Goal: Transaction & Acquisition: Purchase product/service

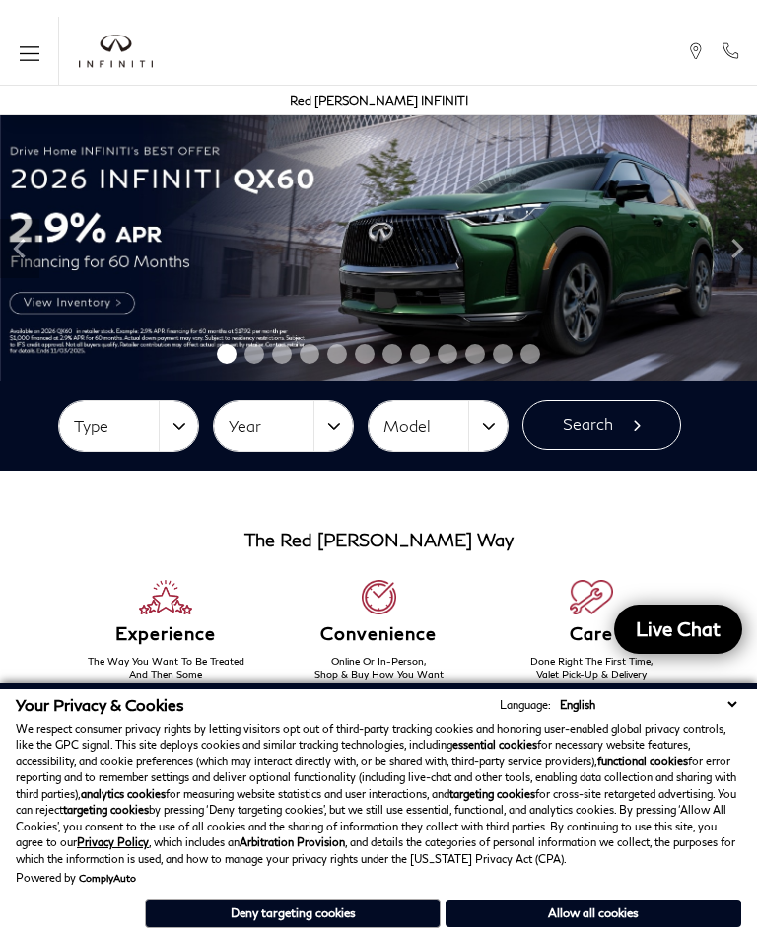
click at [600, 900] on button "Allow all cookies" at bounding box center [594, 914] width 296 height 28
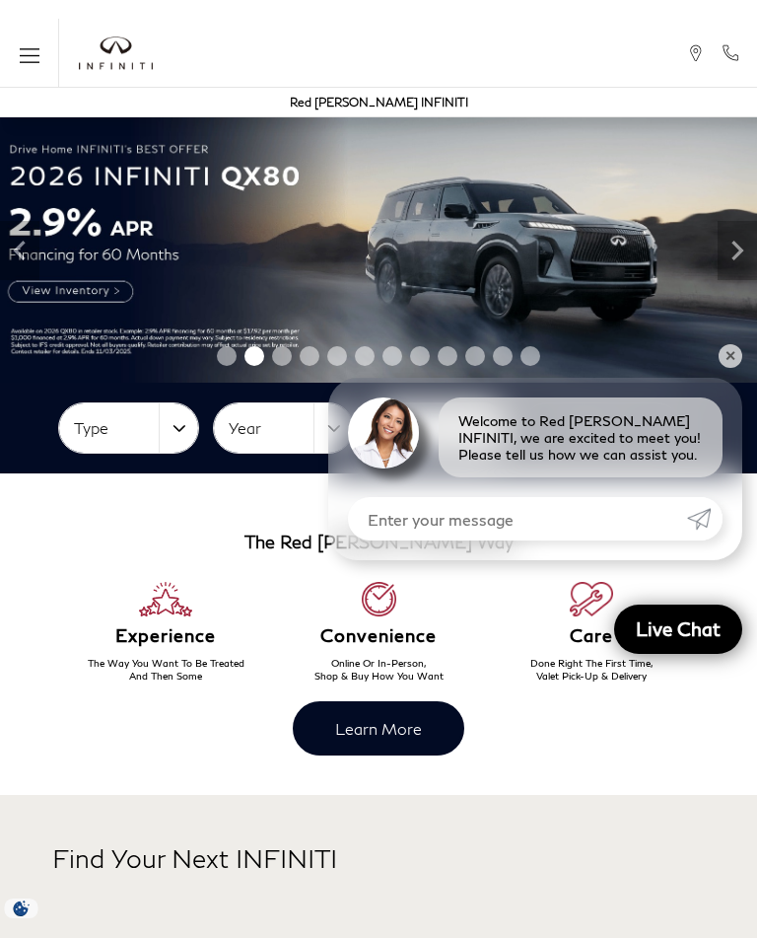
click at [50, 47] on button "Menu" at bounding box center [29, 53] width 59 height 69
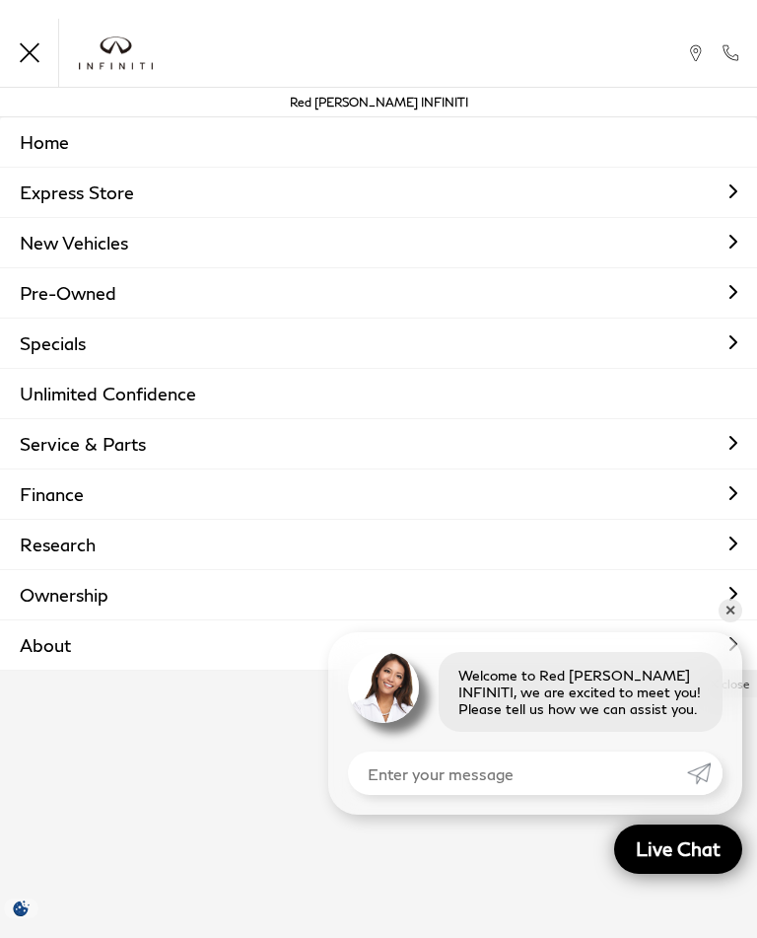
click at [137, 234] on link "New Vehicles" at bounding box center [378, 242] width 757 height 49
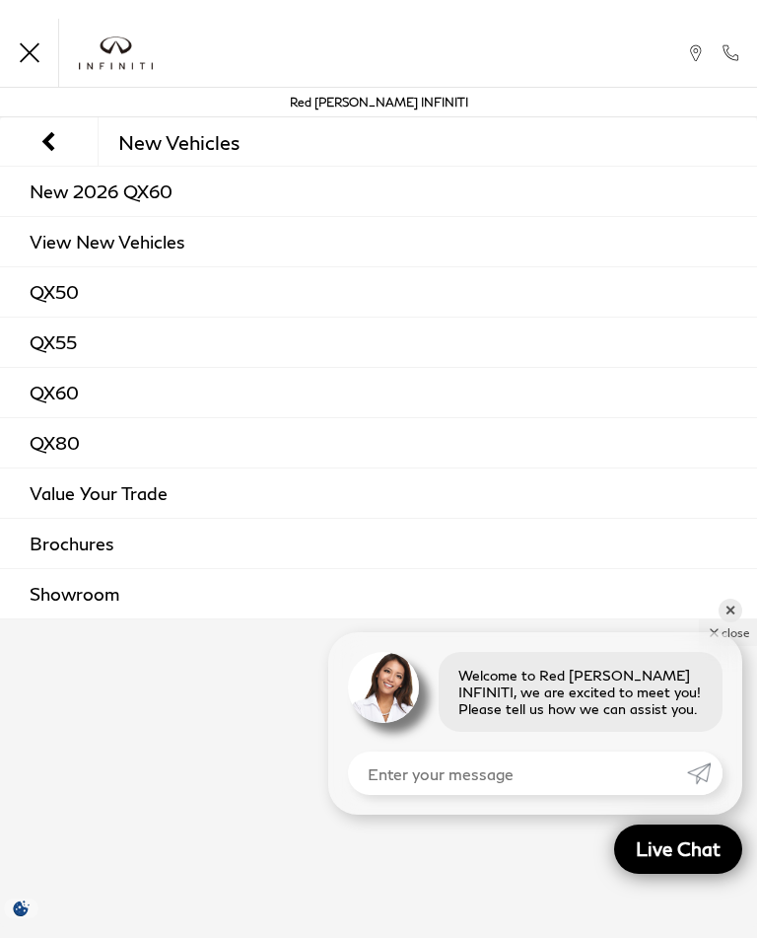
click at [132, 186] on link "New 2026 QX60" at bounding box center [378, 191] width 757 height 49
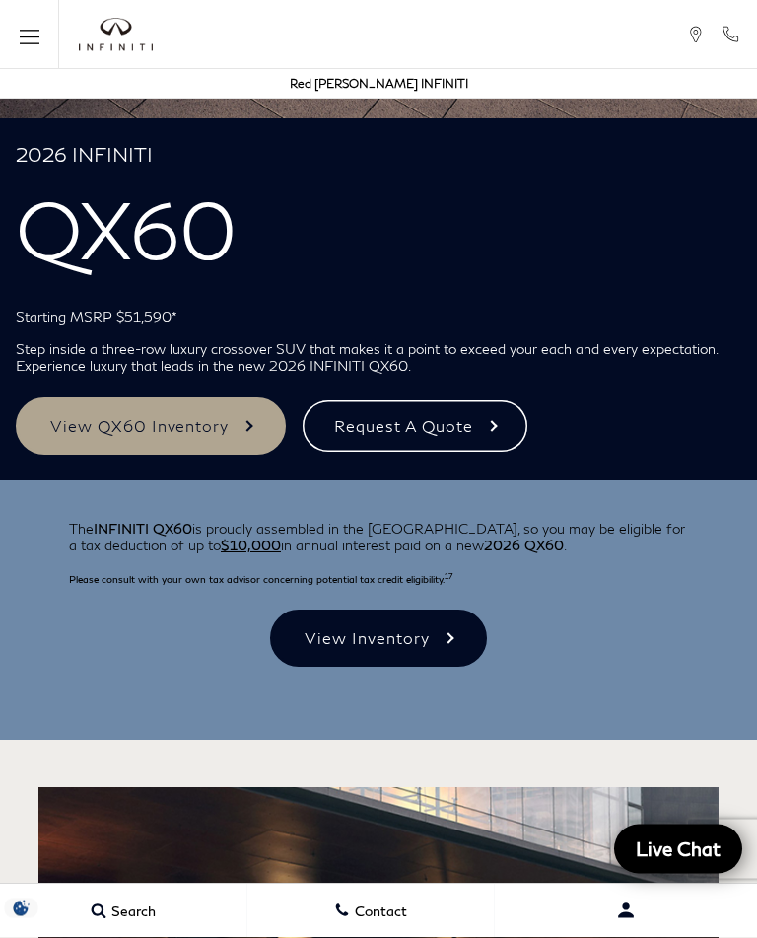
scroll to position [563, 0]
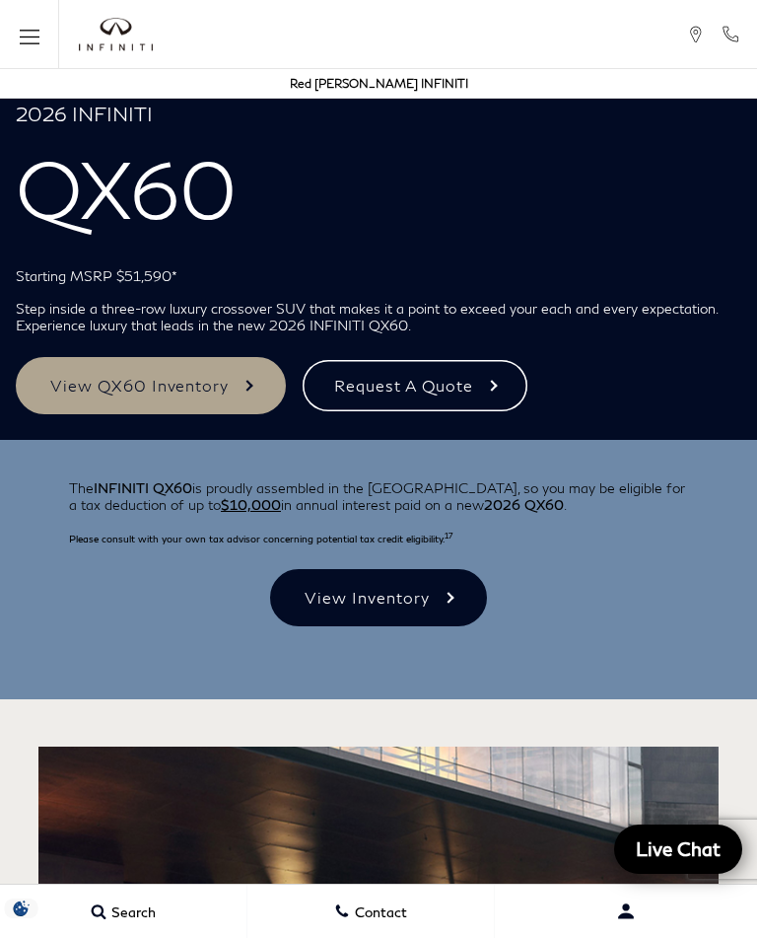
click at [193, 382] on link "View QX60 Inventory" at bounding box center [151, 385] width 270 height 57
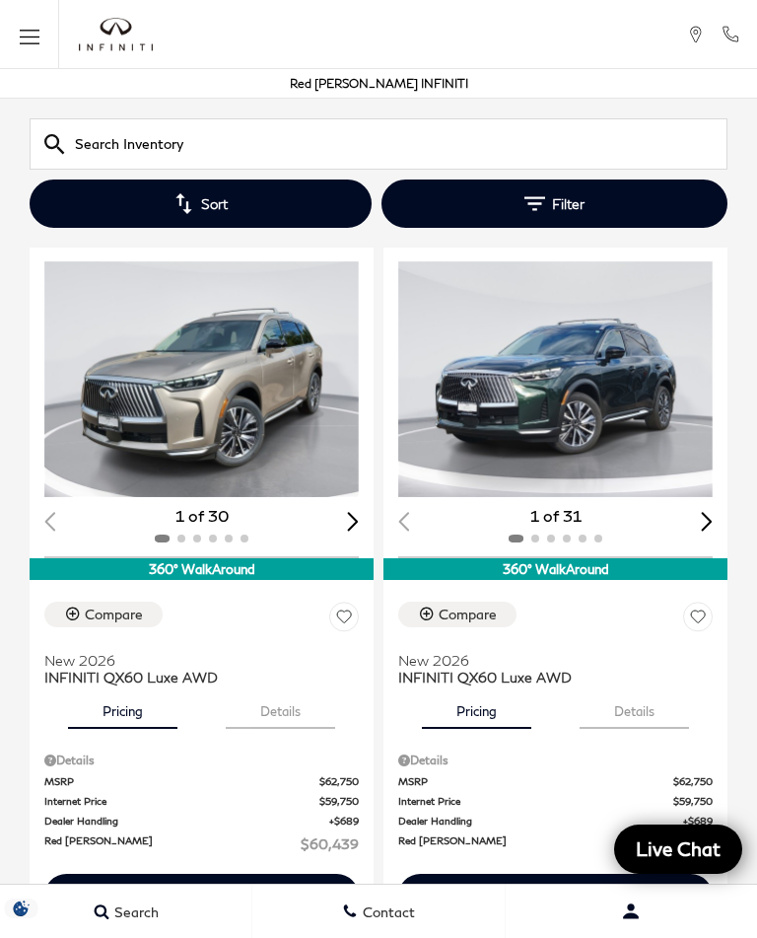
scroll to position [3420, 0]
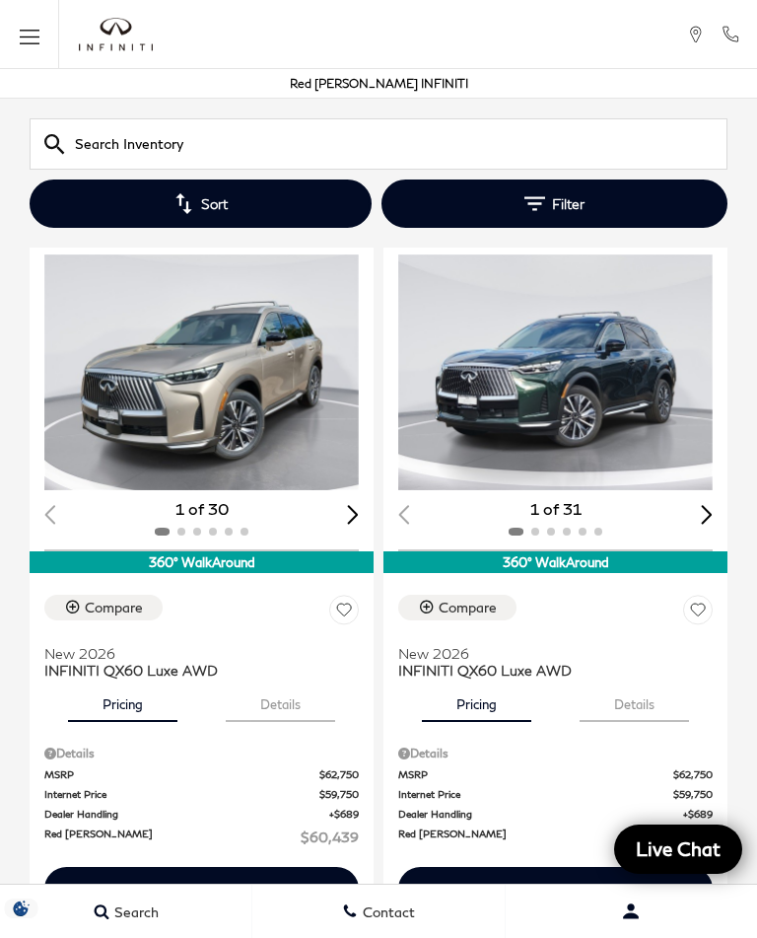
click at [221, 373] on img "1 / 2" at bounding box center [201, 372] width 315 height 236
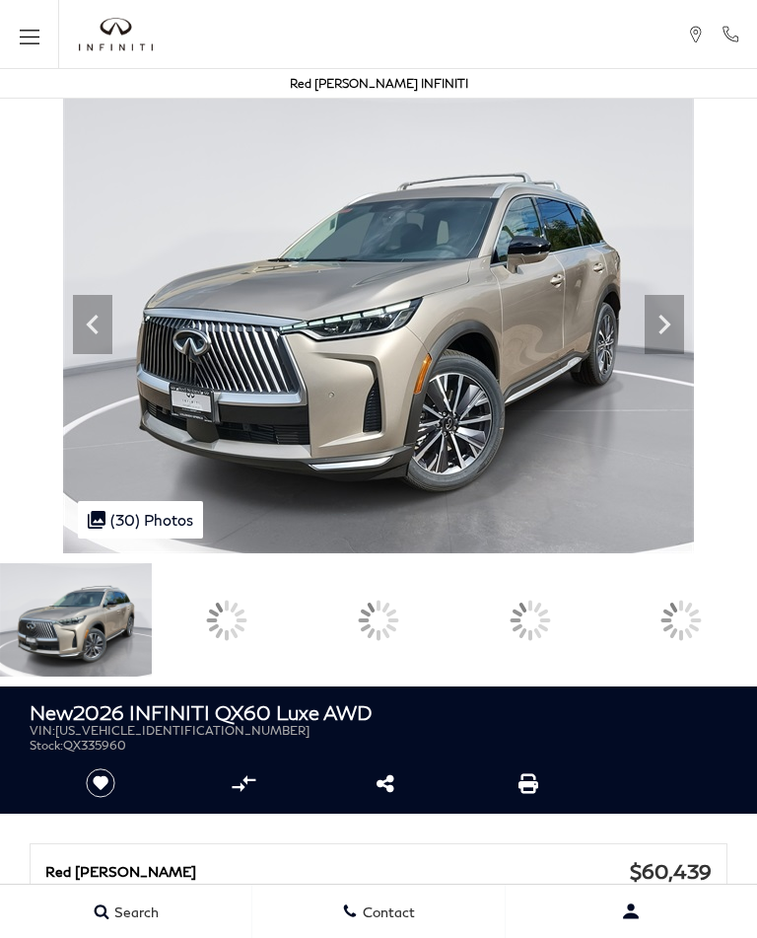
click at [684, 344] on icon at bounding box center [664, 324] width 39 height 39
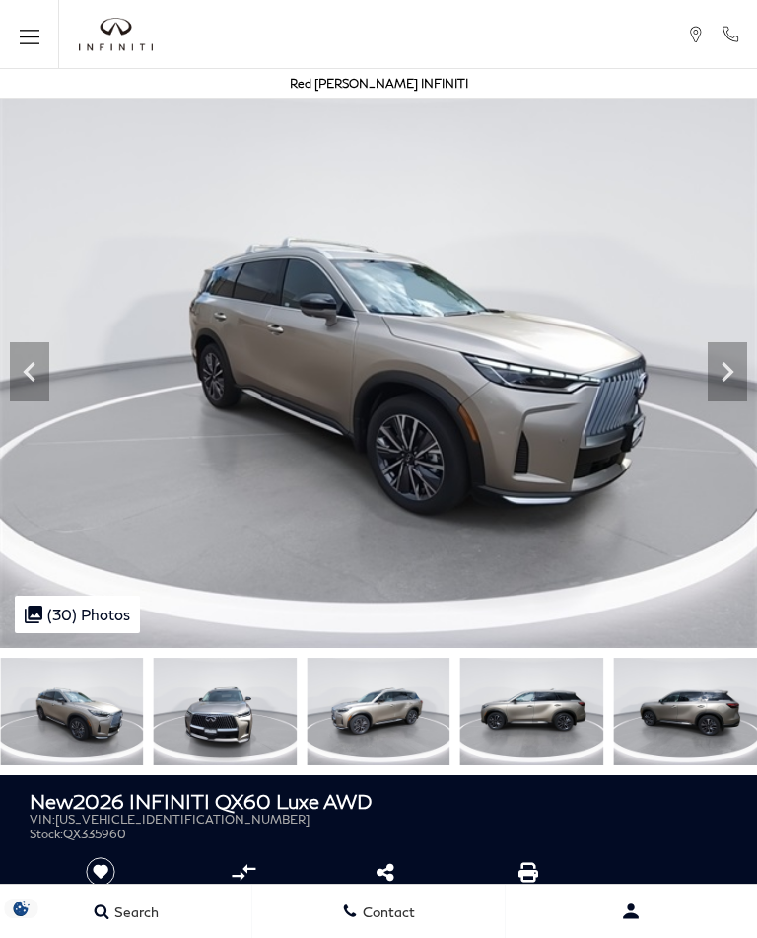
click at [745, 389] on icon "Next" at bounding box center [727, 371] width 39 height 39
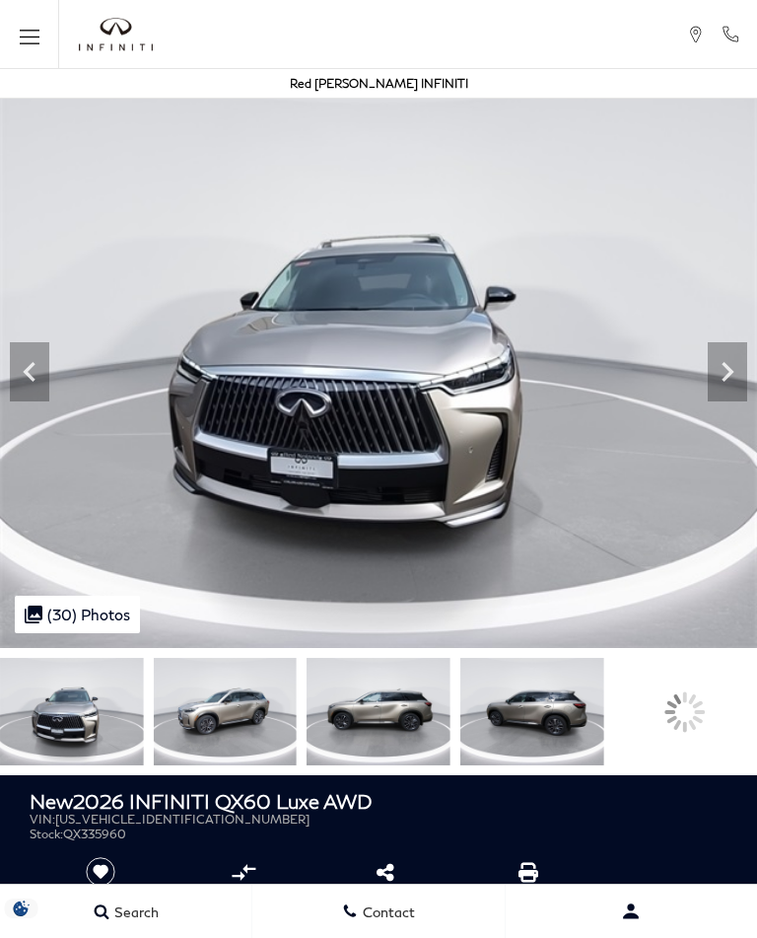
click at [728, 375] on icon "Next" at bounding box center [728, 372] width 12 height 20
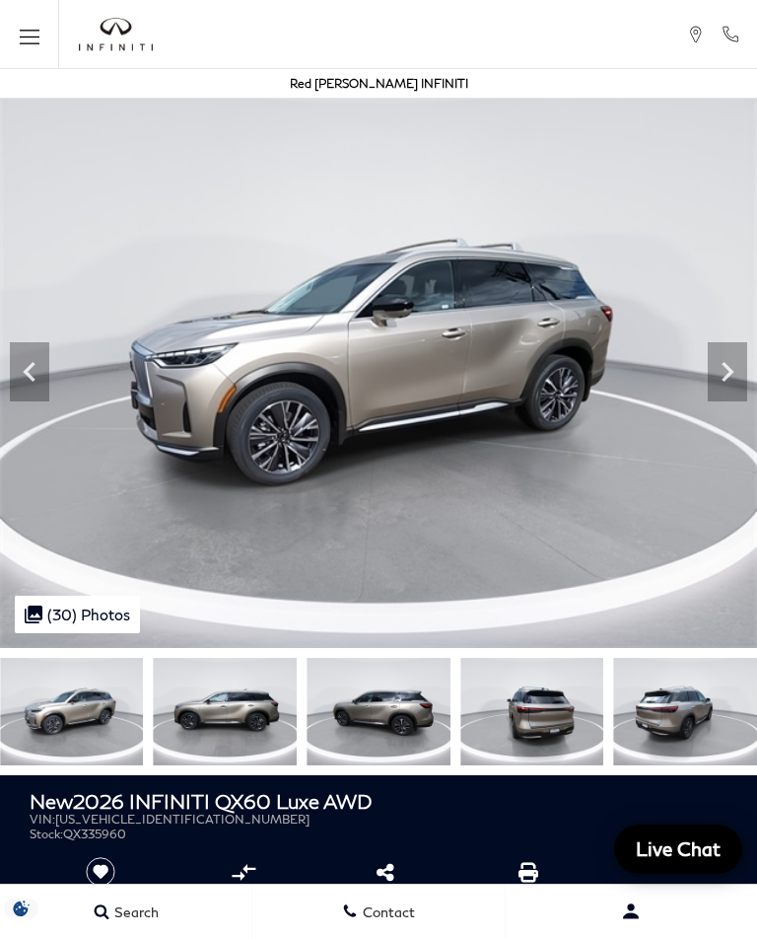
click at [737, 382] on icon "Next" at bounding box center [727, 371] width 39 height 39
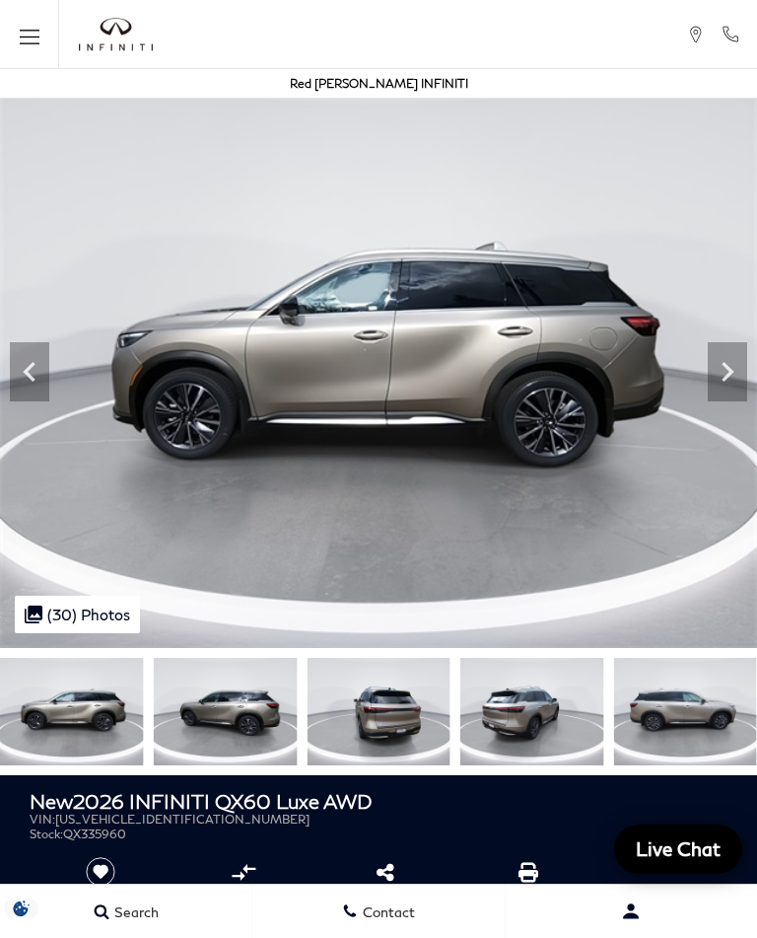
click at [732, 370] on icon "Next" at bounding box center [728, 372] width 12 height 20
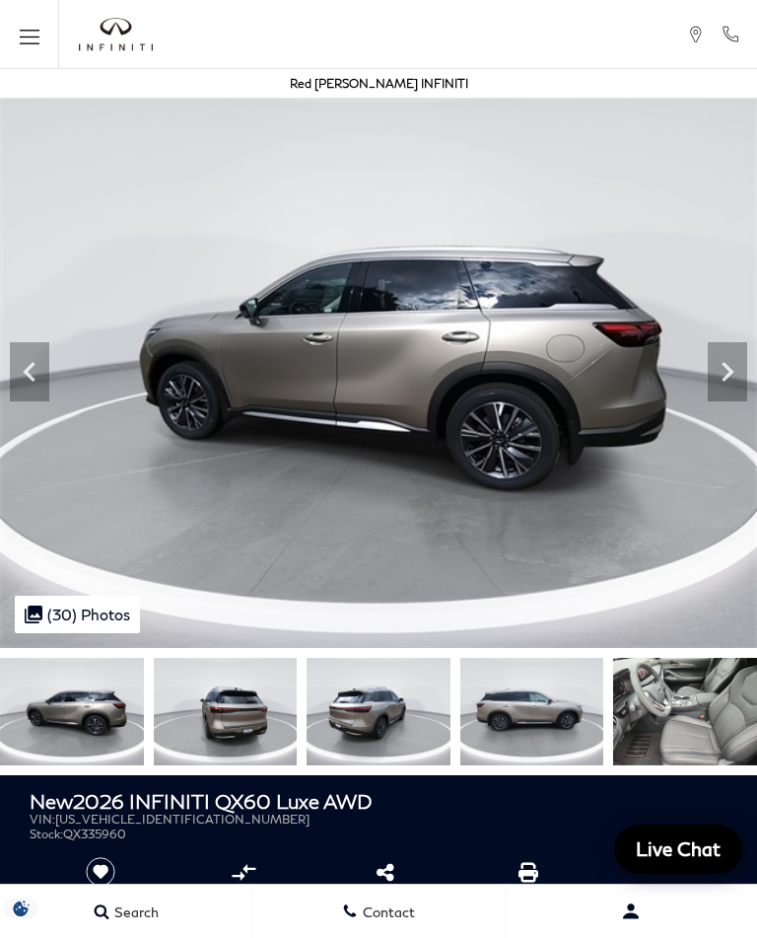
click at [731, 376] on icon "Next" at bounding box center [727, 371] width 39 height 39
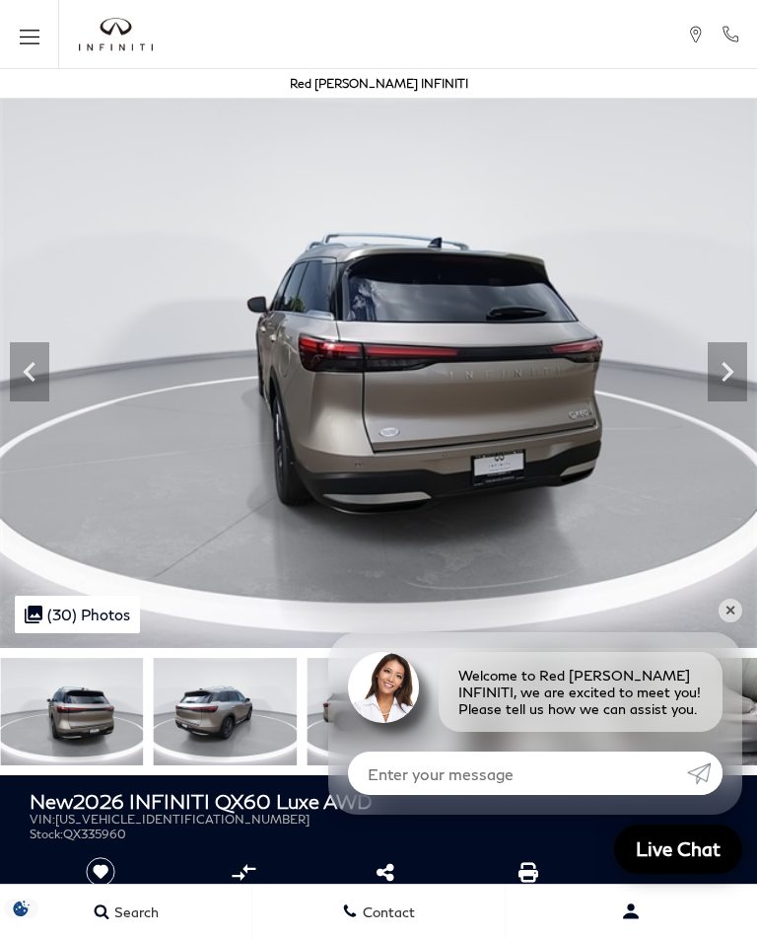
click at [740, 379] on icon "Next" at bounding box center [727, 371] width 39 height 39
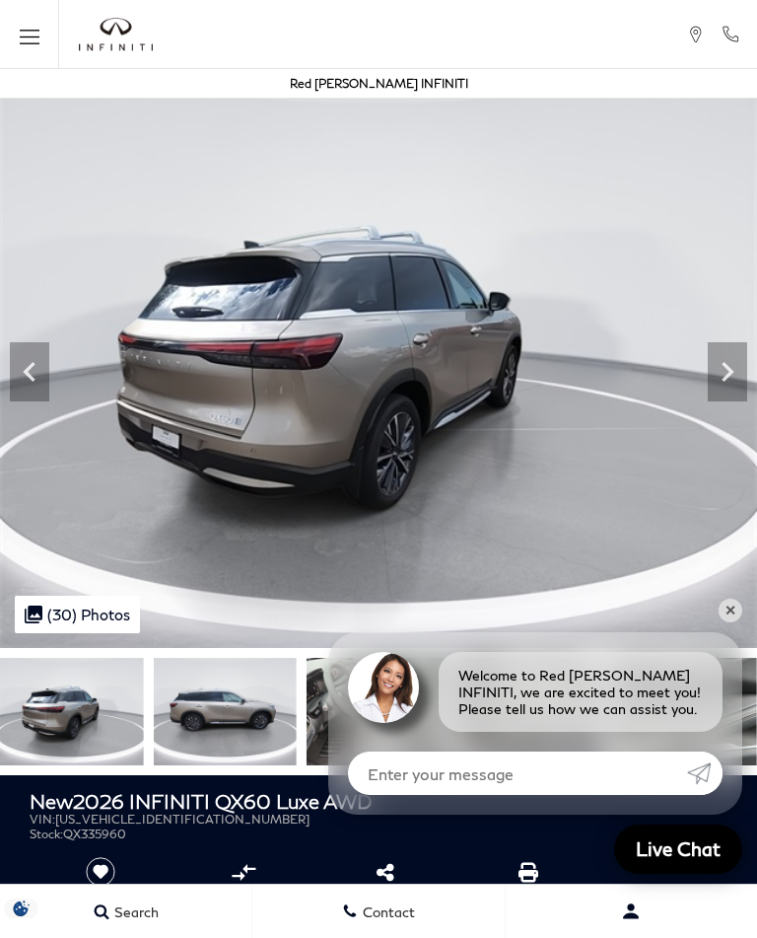
click at [746, 609] on img at bounding box center [378, 364] width 757 height 568
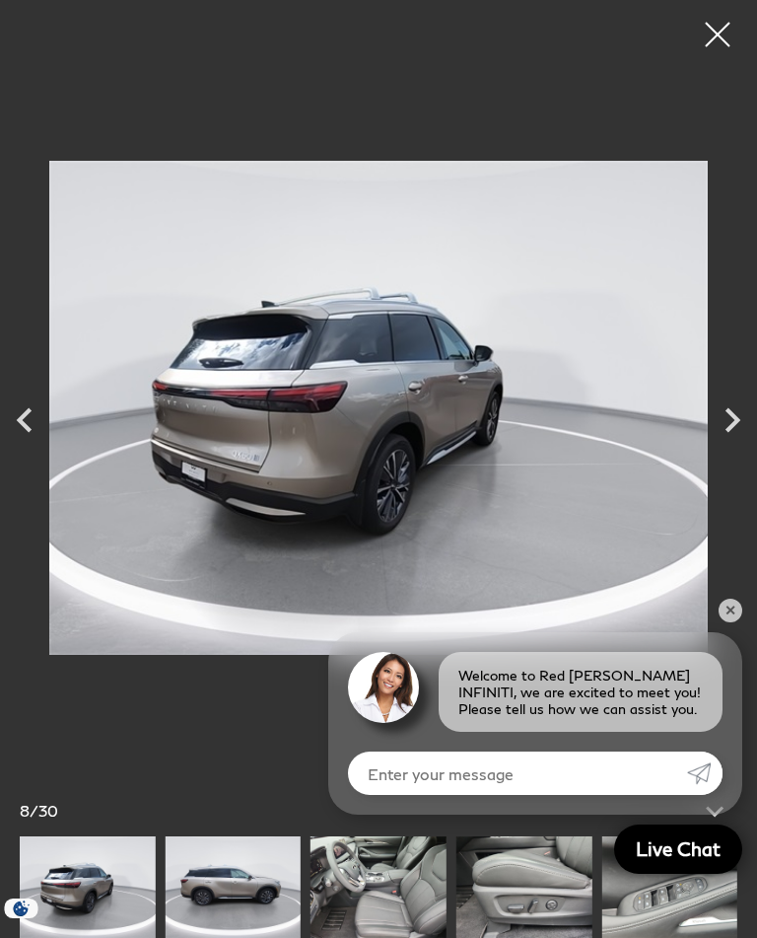
click at [734, 613] on link "✕" at bounding box center [731, 611] width 24 height 24
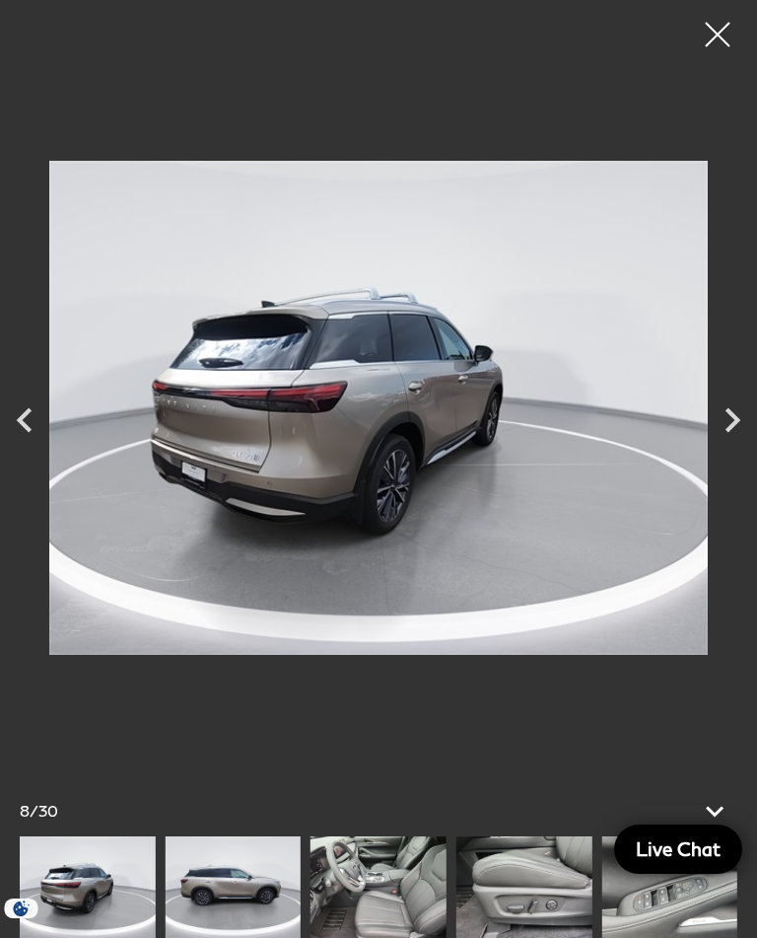
click at [745, 405] on icon "Next" at bounding box center [732, 420] width 49 height 49
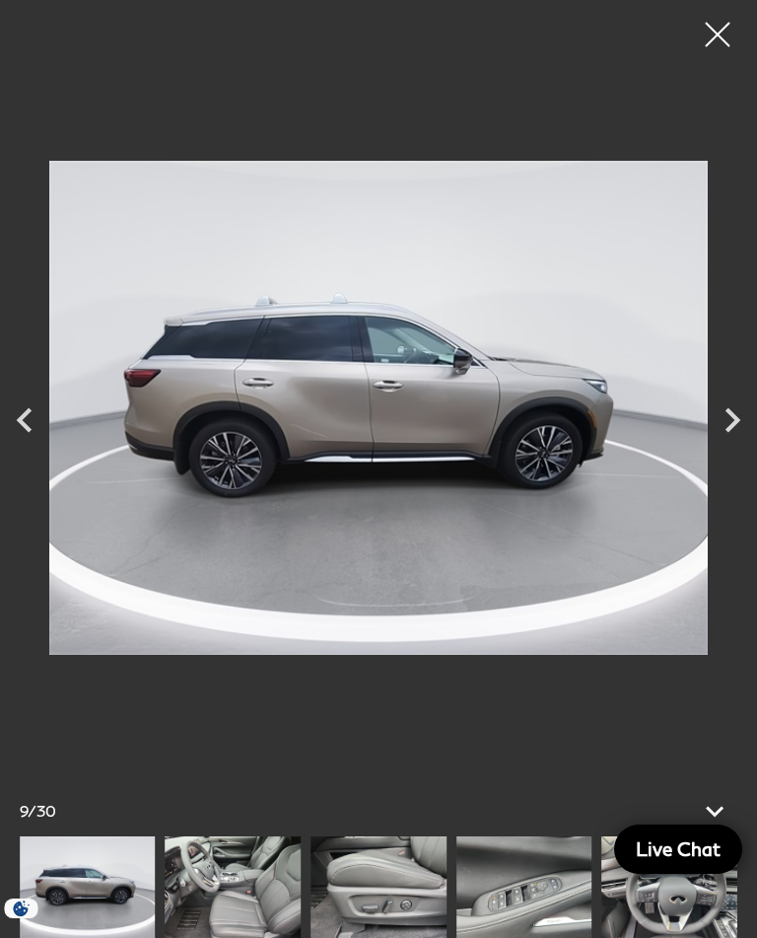
click at [734, 422] on icon "Next" at bounding box center [733, 420] width 15 height 25
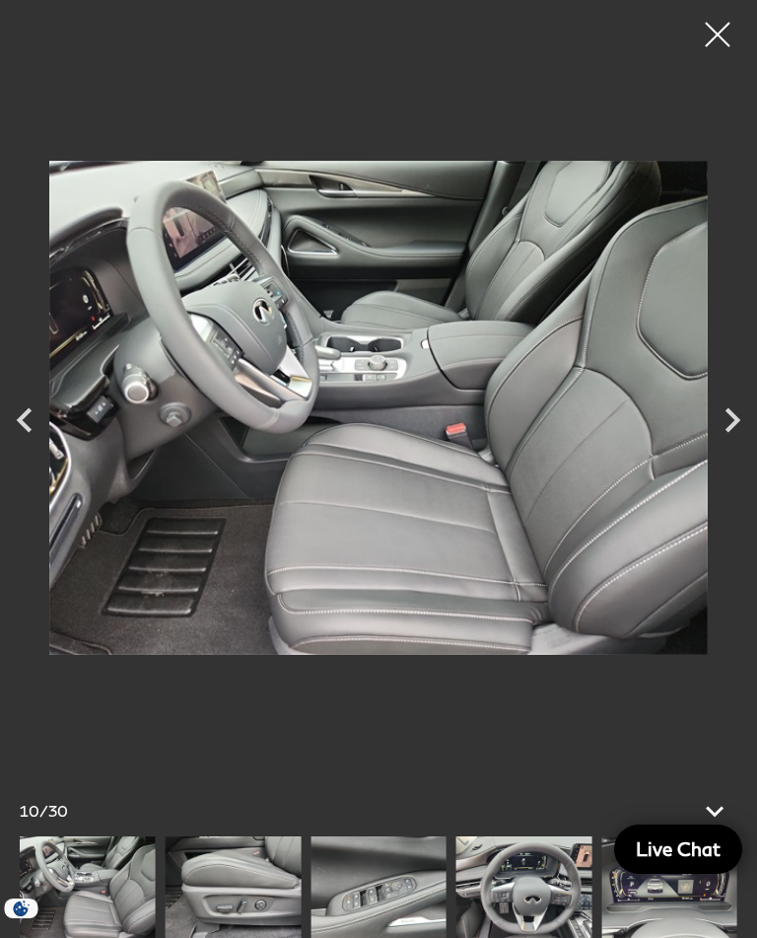
click at [740, 415] on icon "Next" at bounding box center [732, 420] width 49 height 49
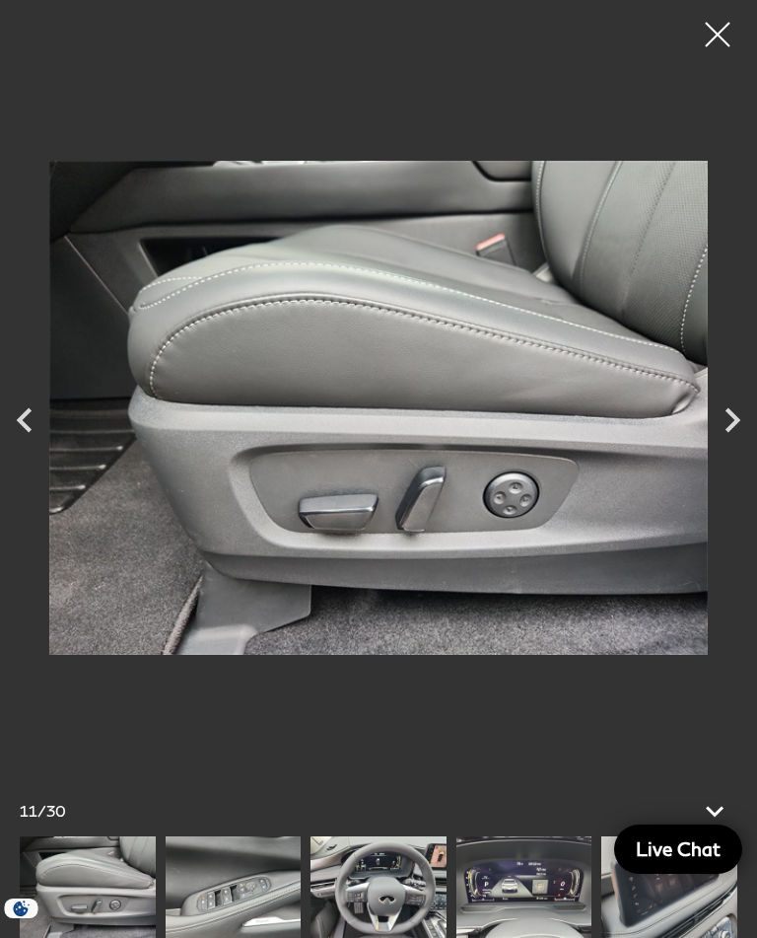
click at [741, 422] on icon "Next" at bounding box center [732, 420] width 49 height 49
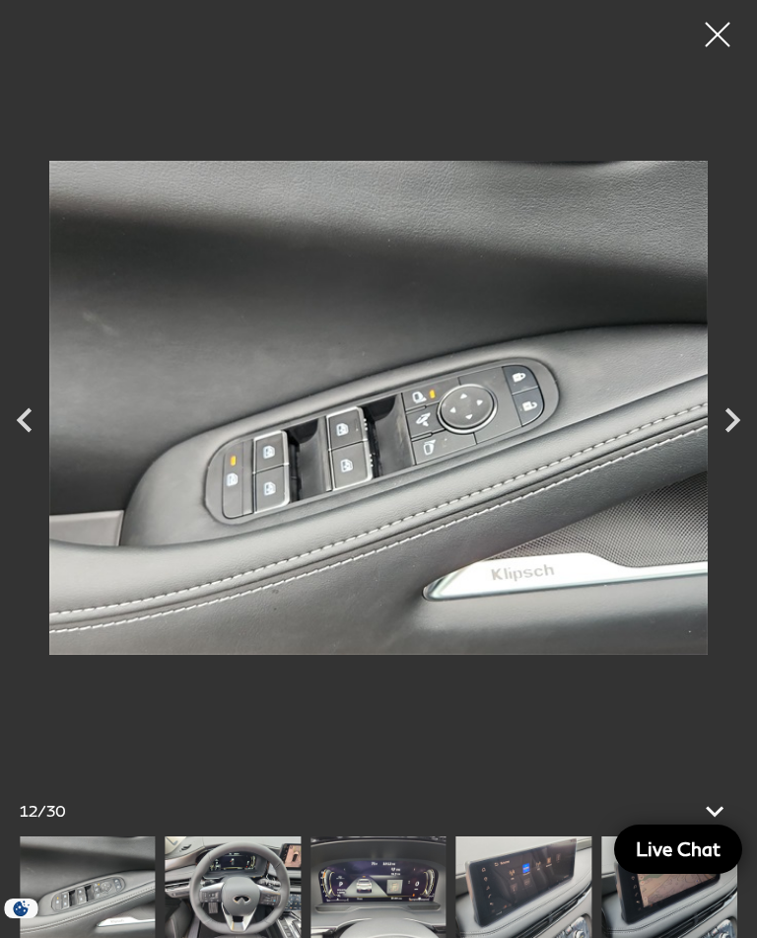
click at [741, 416] on icon "Next" at bounding box center [732, 420] width 49 height 49
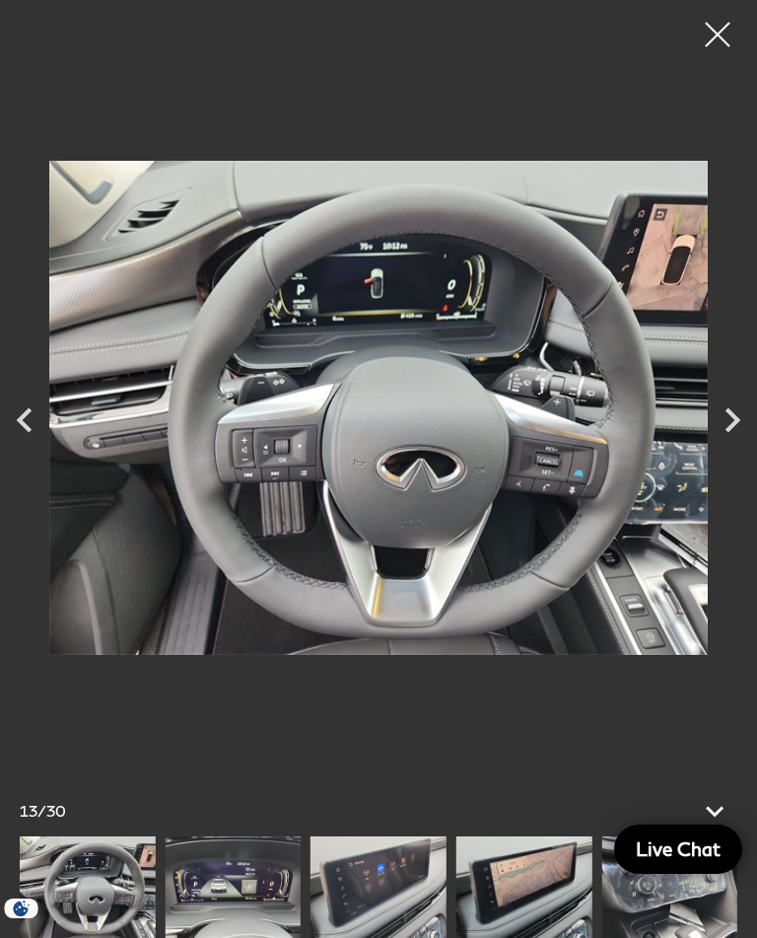
click at [733, 421] on icon "Next" at bounding box center [732, 420] width 49 height 49
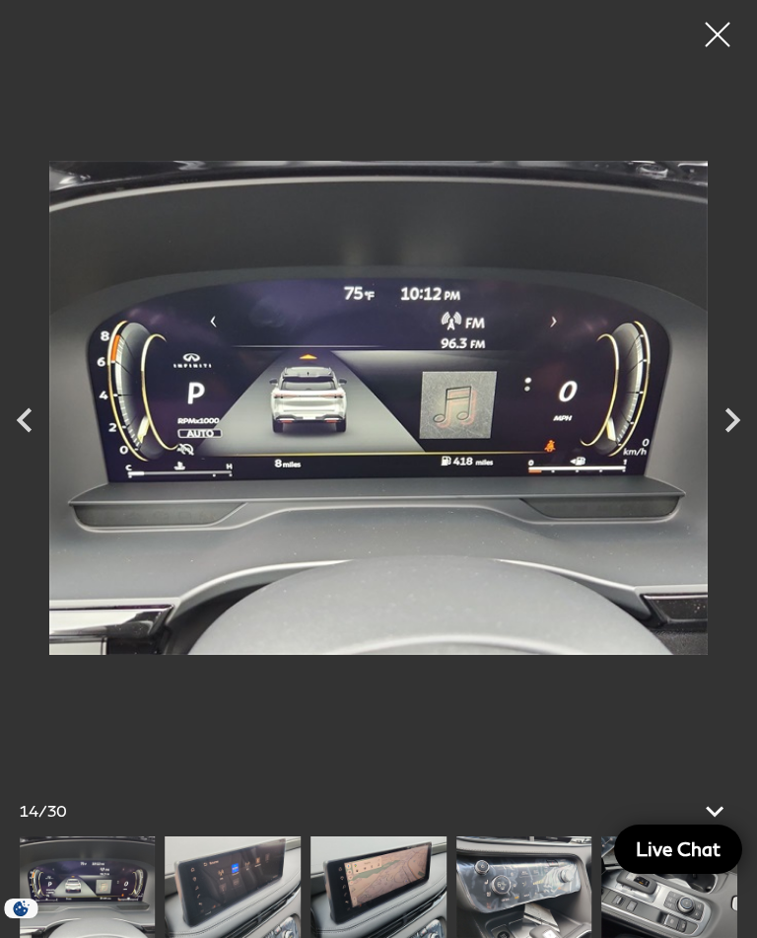
click at [741, 422] on icon "Next" at bounding box center [732, 420] width 49 height 49
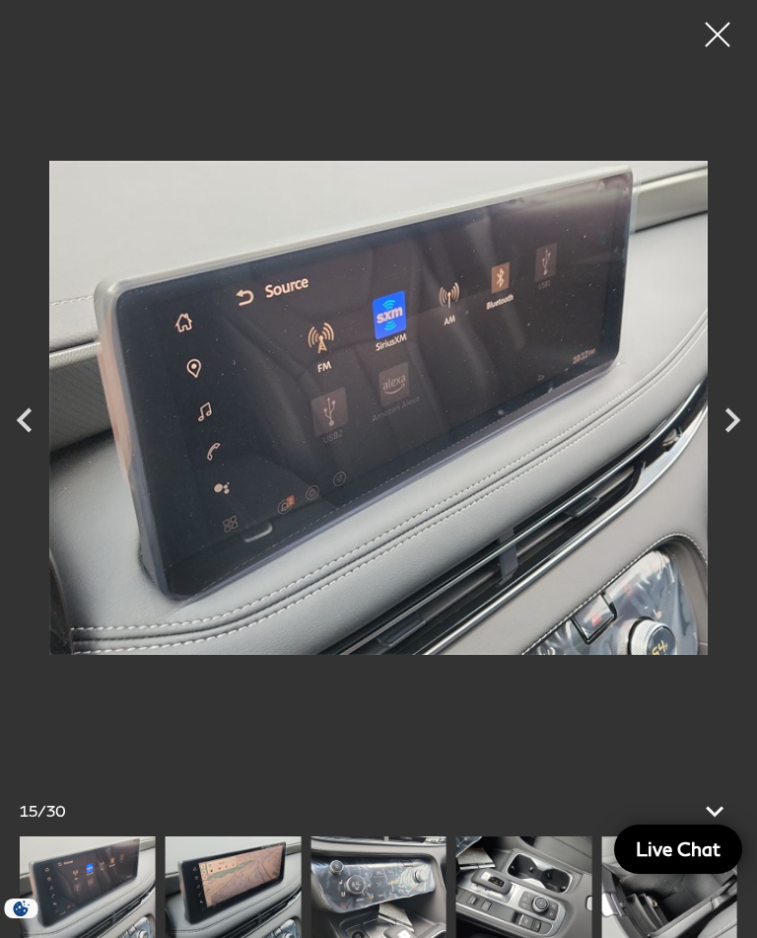
click at [746, 421] on icon "Next" at bounding box center [732, 420] width 49 height 49
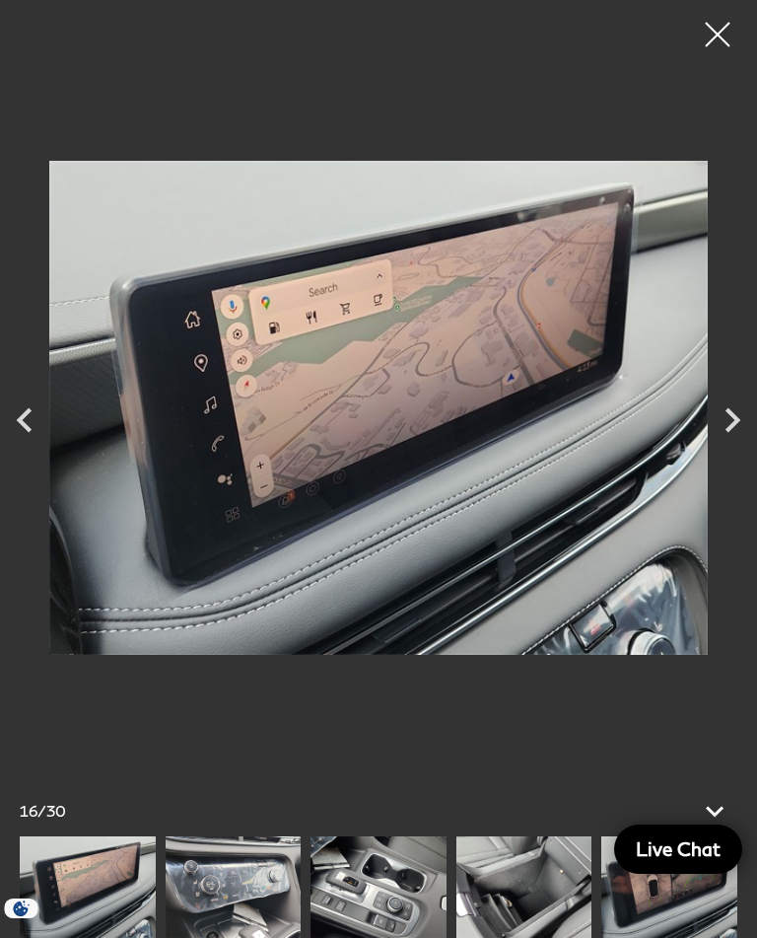
click at [743, 416] on icon "Next" at bounding box center [732, 420] width 49 height 49
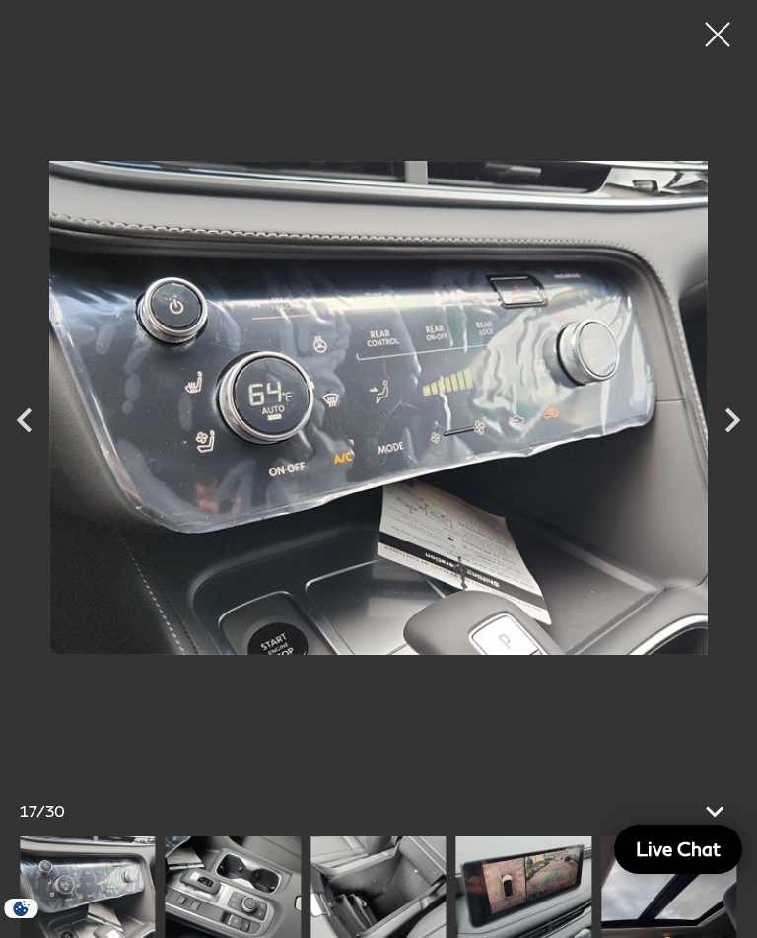
click at [742, 428] on icon "Next" at bounding box center [732, 420] width 49 height 49
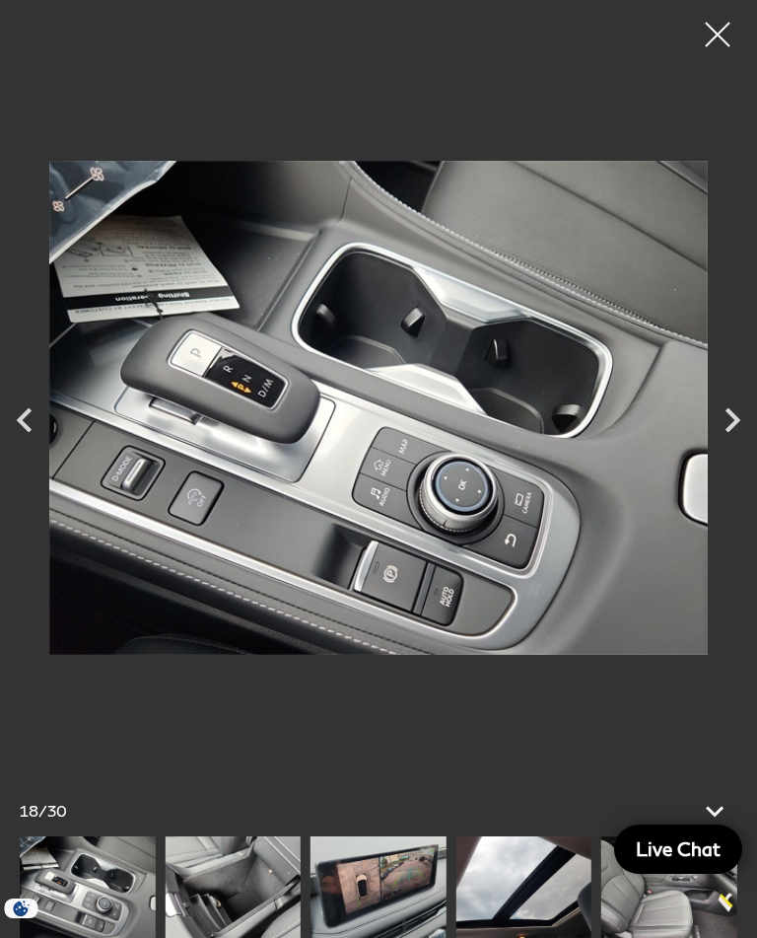
click at [745, 415] on icon "Next" at bounding box center [732, 420] width 49 height 49
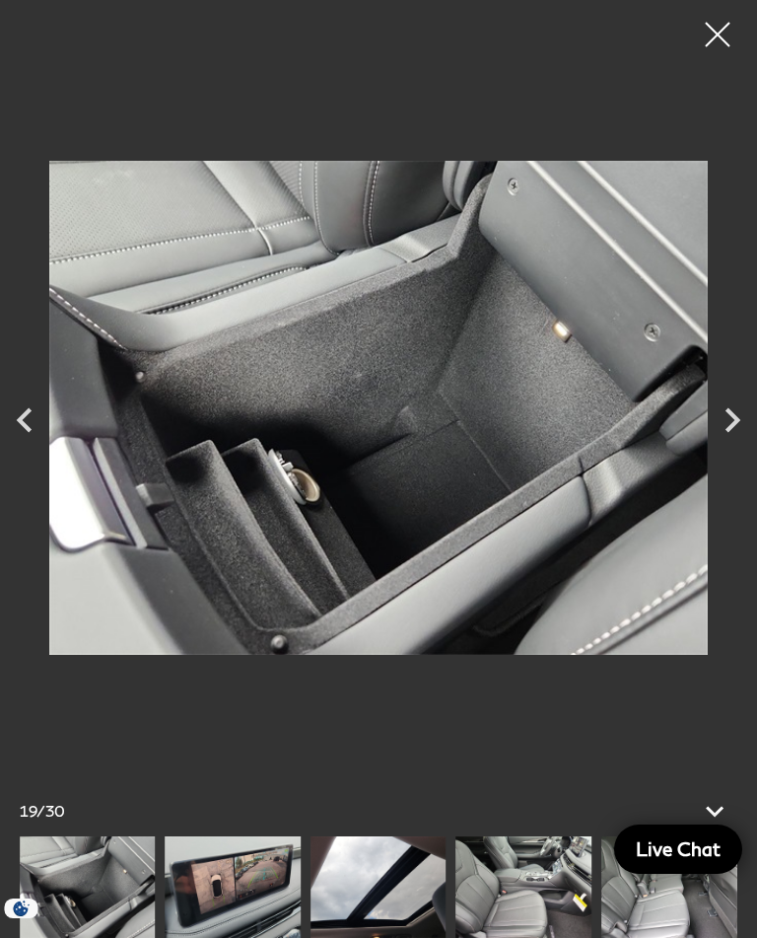
click at [730, 421] on icon "Next" at bounding box center [732, 420] width 49 height 49
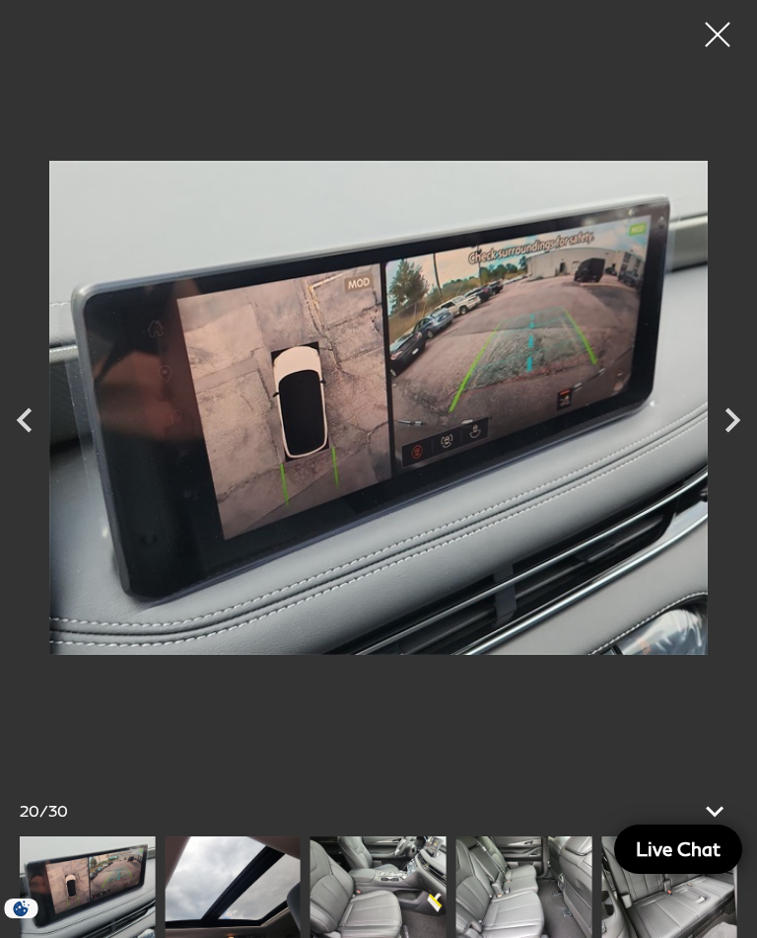
click at [724, 426] on icon "Next" at bounding box center [732, 420] width 49 height 49
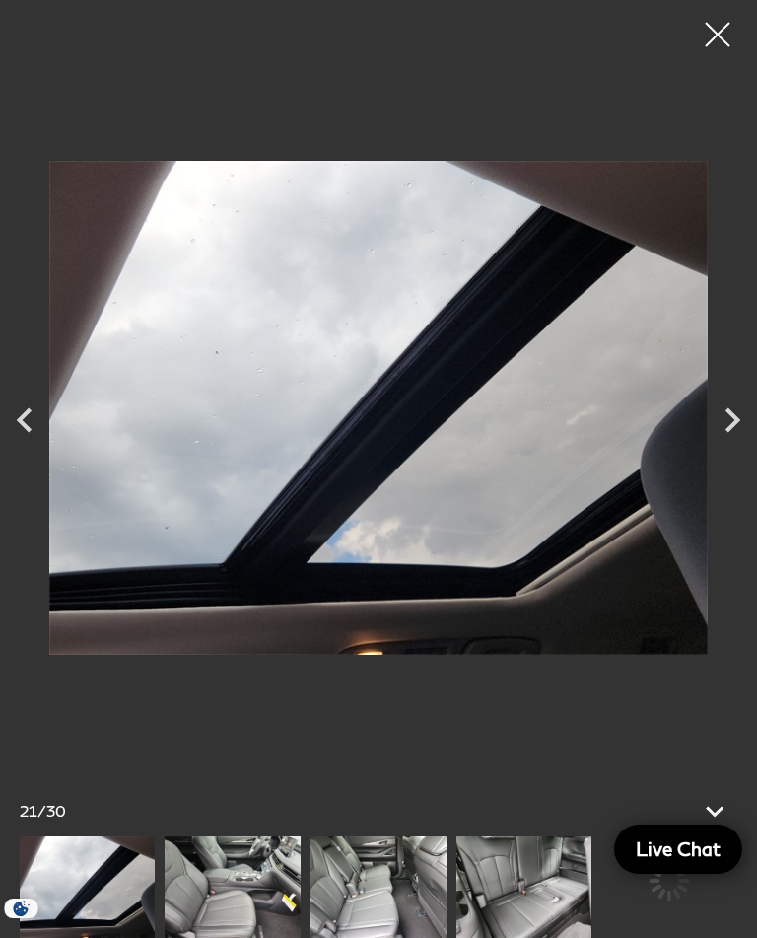
click at [718, 40] on div at bounding box center [717, 34] width 49 height 49
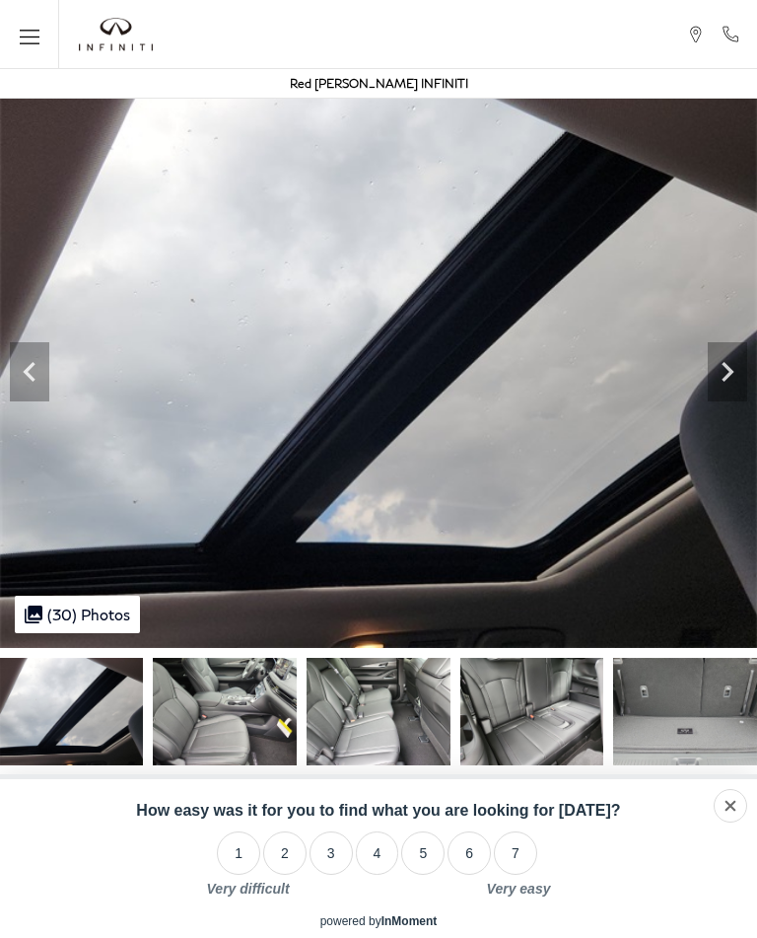
click at [31, 54] on button "Menu" at bounding box center [29, 34] width 59 height 69
